Goal: Information Seeking & Learning: Learn about a topic

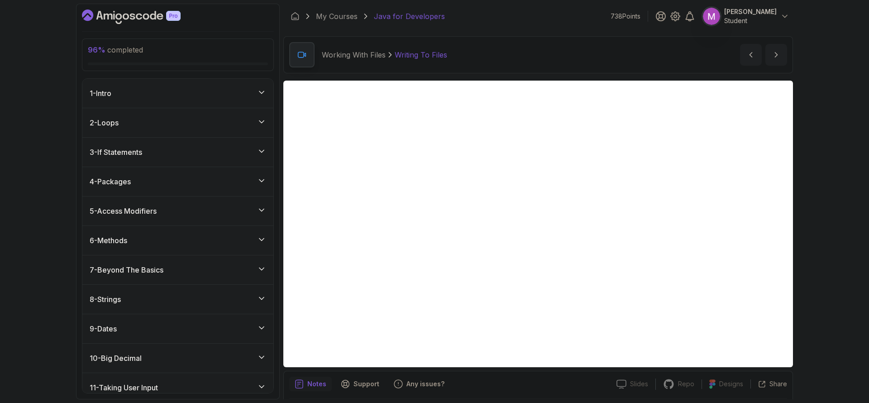
scroll to position [31, 0]
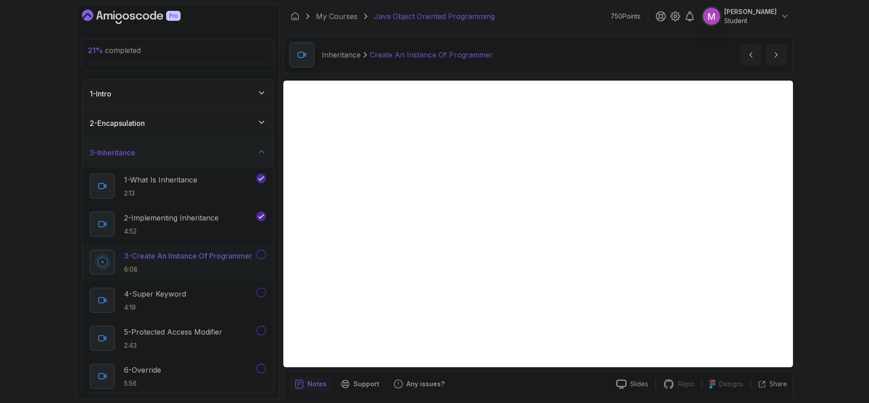
scroll to position [31, 0]
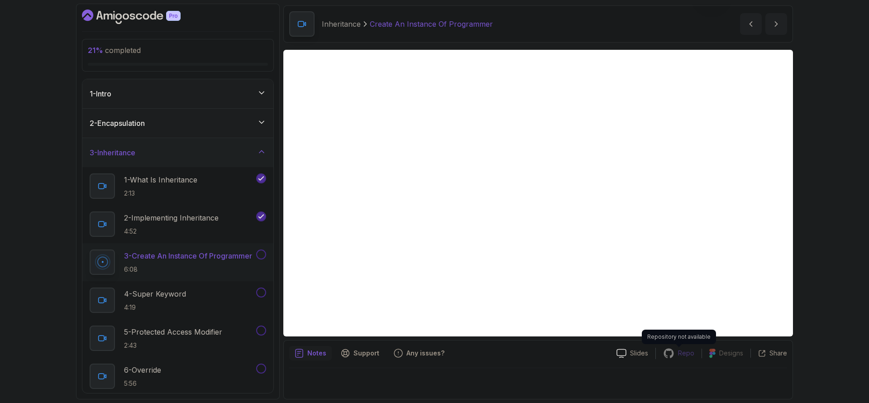
click at [683, 348] on p "Repo" at bounding box center [686, 352] width 16 height 9
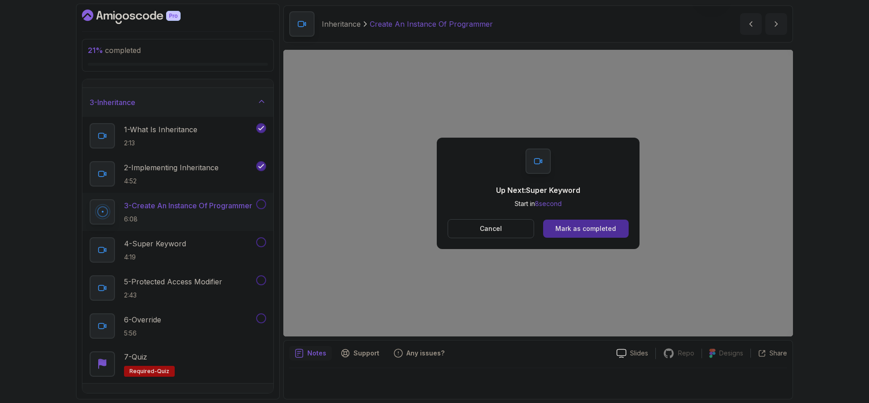
scroll to position [86, 0]
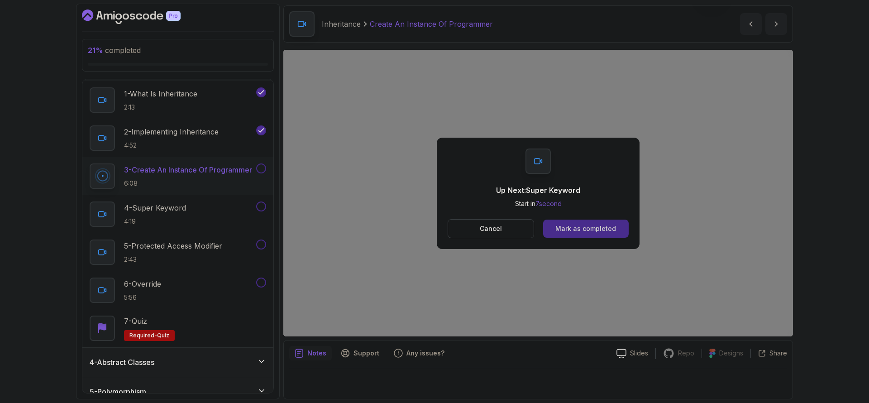
click at [613, 229] on div "Mark as completed" at bounding box center [585, 228] width 61 height 9
click at [596, 230] on div "Mark as completed" at bounding box center [585, 228] width 61 height 9
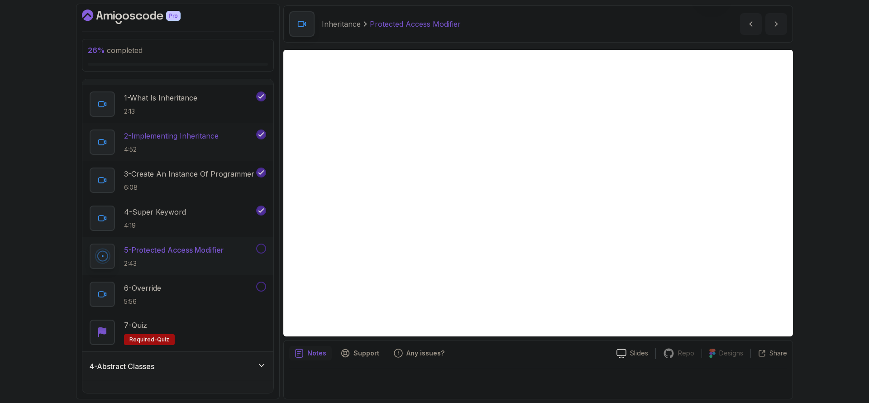
scroll to position [65, 0]
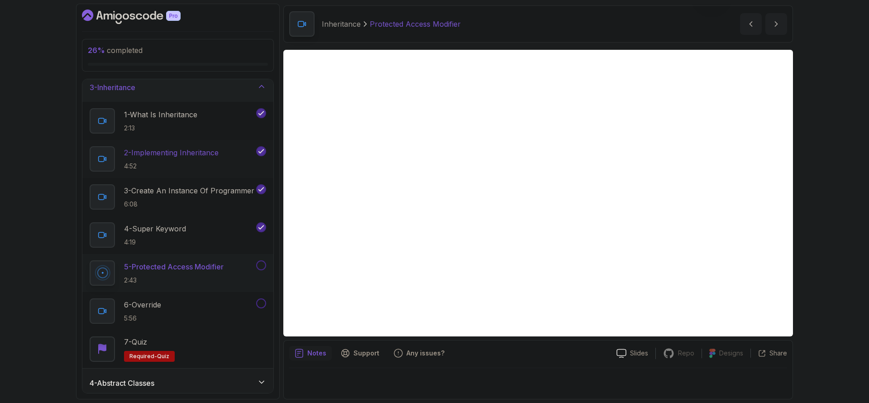
click at [207, 167] on p "4:52" at bounding box center [171, 166] width 95 height 9
click at [204, 261] on p "5 - Protected Access Modifier" at bounding box center [173, 266] width 98 height 11
click at [258, 267] on button at bounding box center [261, 265] width 10 height 10
click at [200, 313] on div "6 - Override 5:56" at bounding box center [172, 310] width 165 height 25
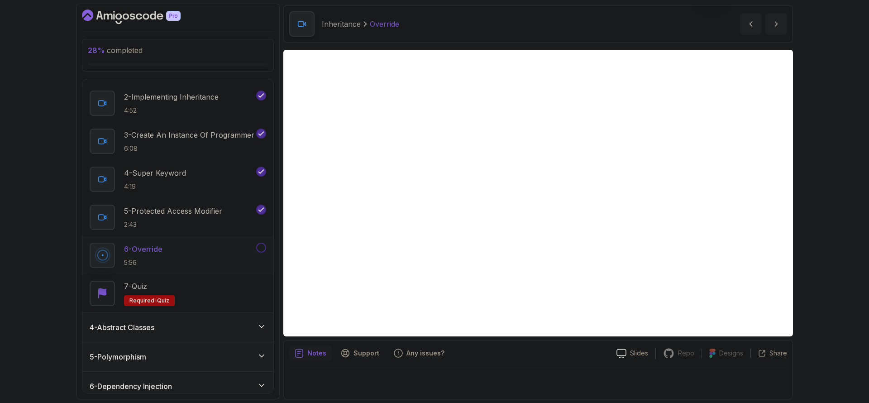
scroll to position [187, 0]
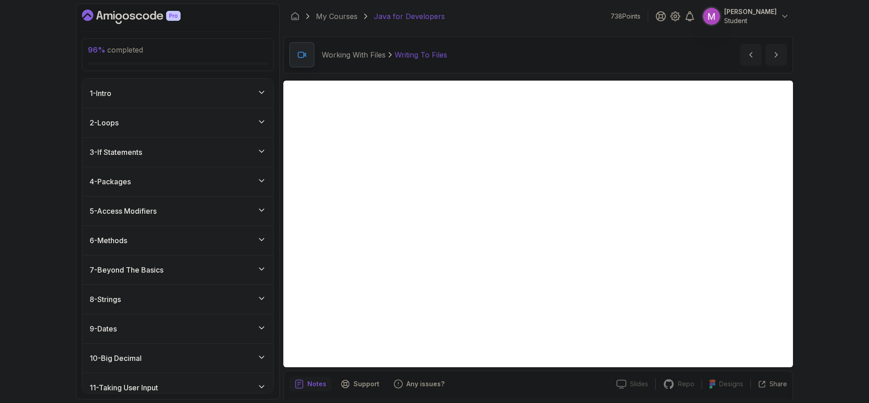
scroll to position [31, 0]
